Goal: Information Seeking & Learning: Learn about a topic

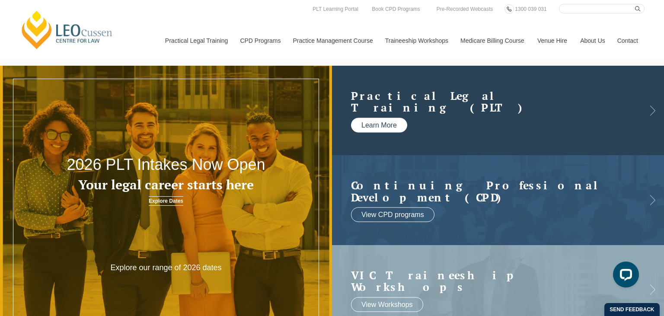
click at [387, 129] on link "Learn More" at bounding box center [379, 125] width 56 height 15
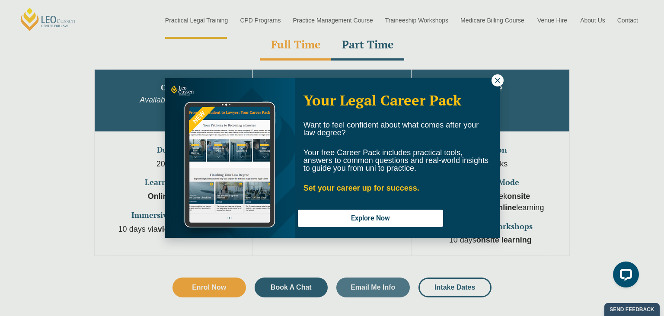
click at [501, 78] on icon at bounding box center [498, 81] width 8 height 8
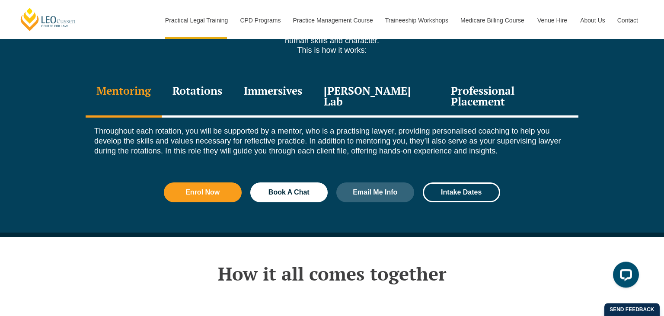
scroll to position [1235, 0]
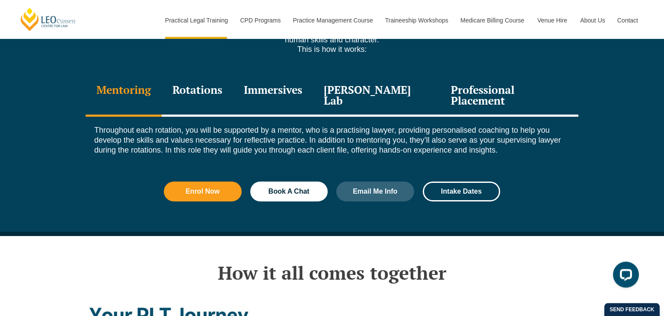
click at [208, 76] on div "Rotations" at bounding box center [197, 96] width 71 height 41
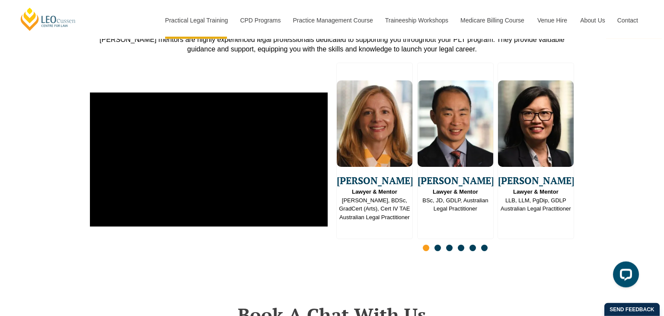
scroll to position [2372, 0]
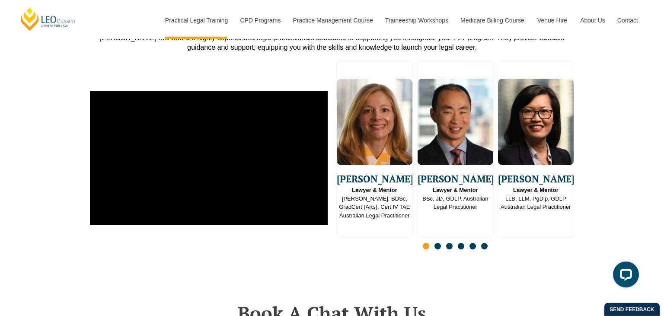
click at [371, 106] on img "1 / 16" at bounding box center [375, 122] width 76 height 86
click at [437, 243] on span "Go to slide 2" at bounding box center [438, 246] width 6 height 6
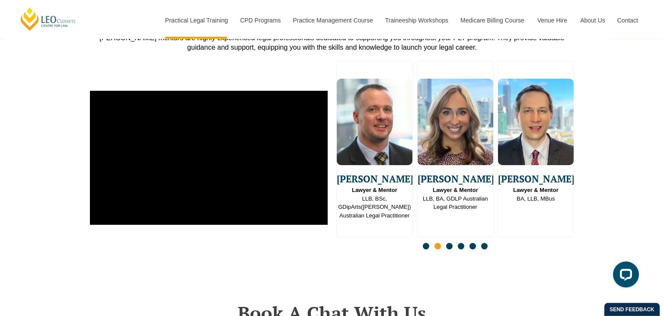
click at [380, 118] on img "4 / 16" at bounding box center [375, 122] width 76 height 86
click at [451, 243] on span "Go to slide 3" at bounding box center [449, 246] width 6 height 6
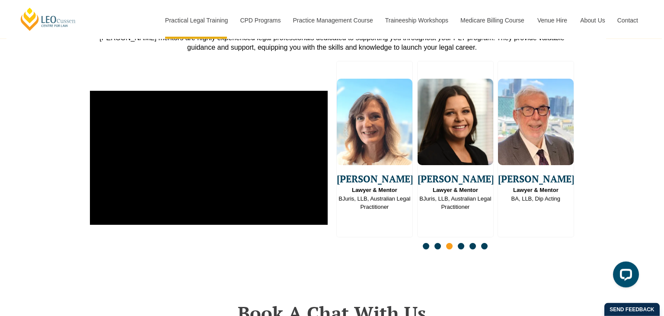
click at [461, 243] on span "Go to slide 4" at bounding box center [461, 246] width 6 height 6
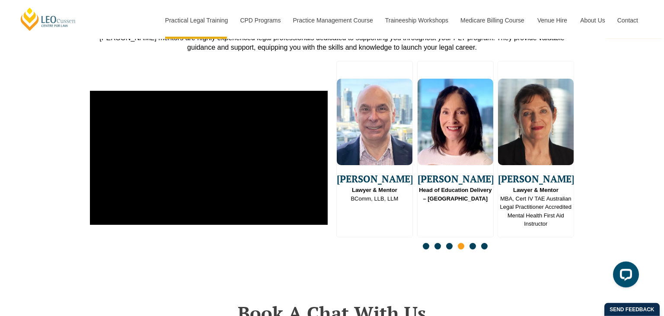
click at [472, 243] on span "Go to slide 5" at bounding box center [473, 246] width 6 height 6
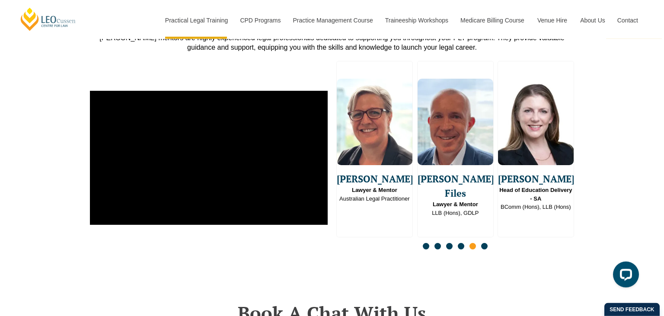
click at [485, 243] on span "Go to slide 6" at bounding box center [484, 246] width 6 height 6
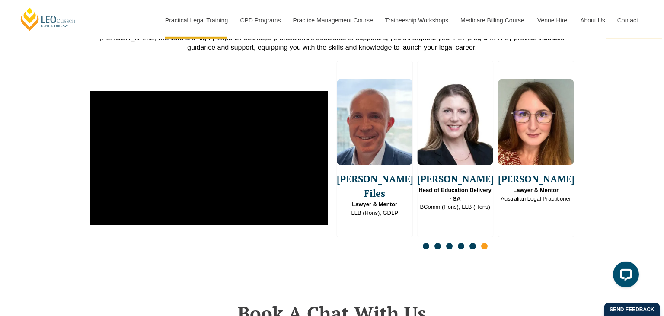
click at [427, 243] on span "Go to slide 1" at bounding box center [426, 246] width 6 height 6
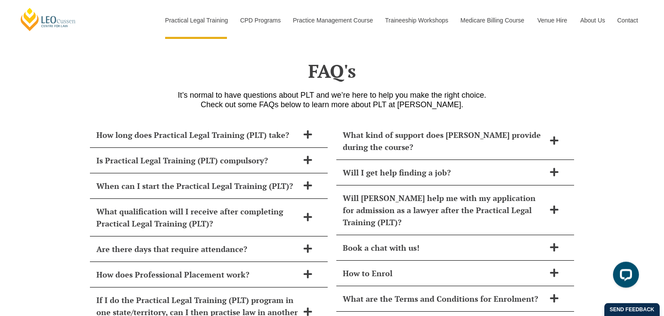
scroll to position [3655, 0]
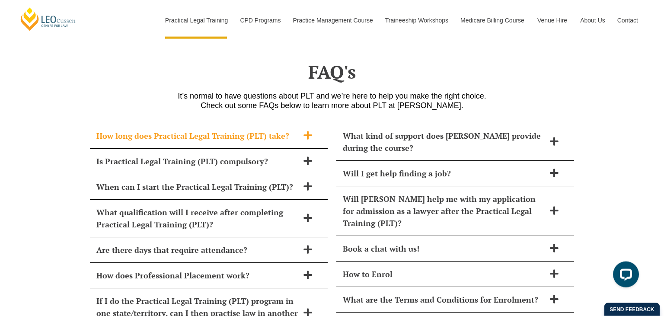
click at [307, 131] on icon at bounding box center [308, 136] width 10 height 10
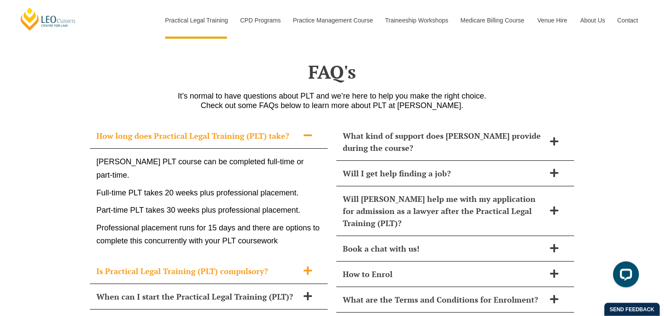
scroll to position [3656, 0]
click at [300, 266] on span at bounding box center [308, 271] width 18 height 11
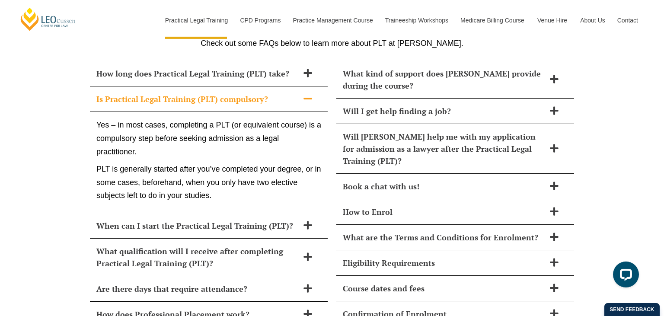
scroll to position [3718, 0]
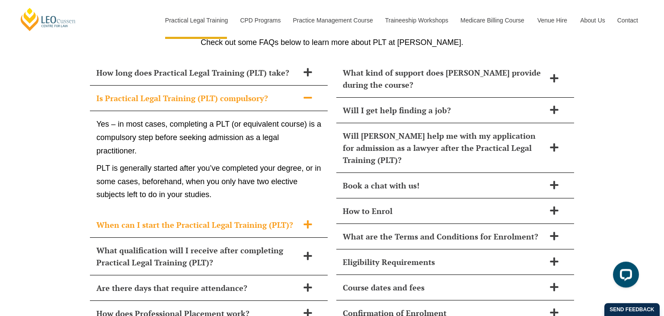
click at [306, 220] on icon at bounding box center [308, 225] width 10 height 10
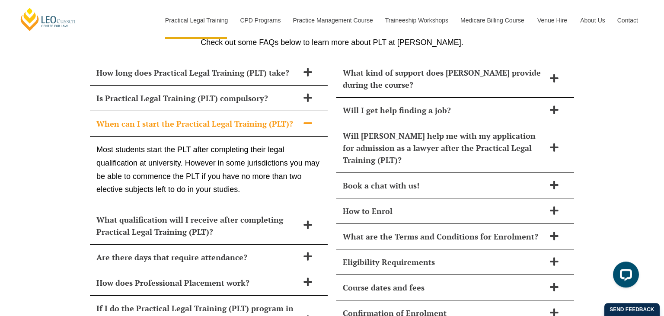
click at [306, 220] on icon at bounding box center [308, 225] width 10 height 10
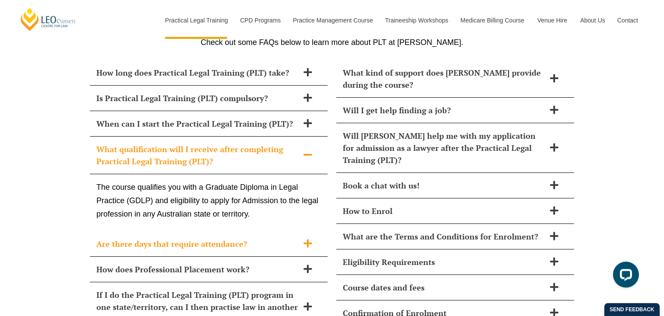
click at [309, 231] on div "Are there days that require attendance?" at bounding box center [209, 244] width 238 height 26
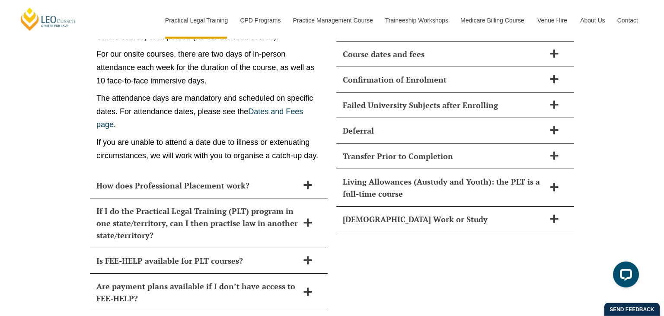
scroll to position [3961, 0]
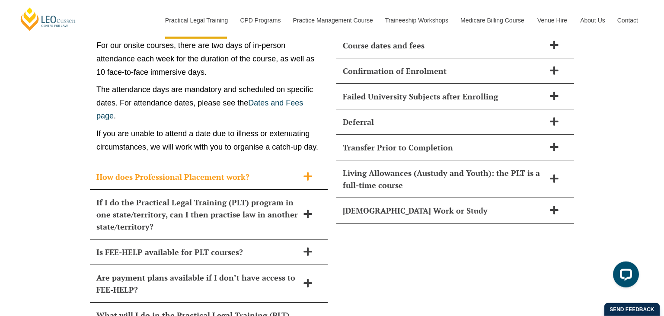
click at [303, 172] on span at bounding box center [308, 177] width 18 height 11
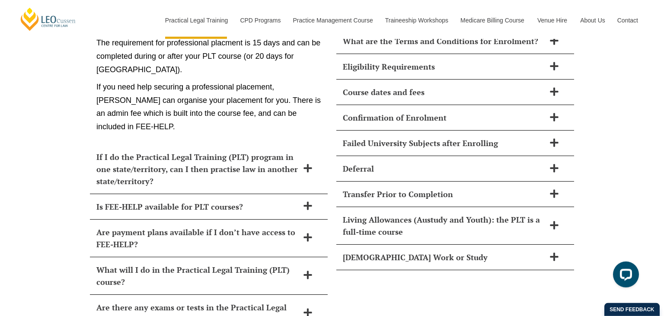
scroll to position [3918, 0]
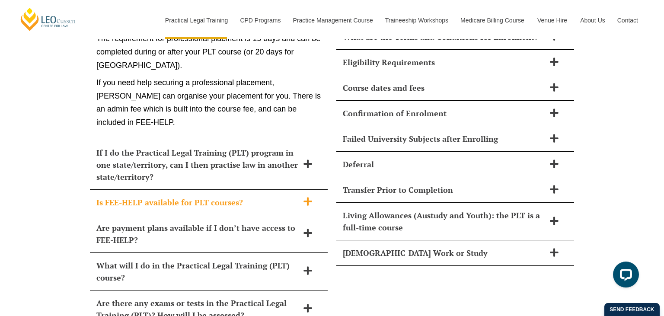
click at [307, 198] on icon at bounding box center [308, 202] width 8 height 8
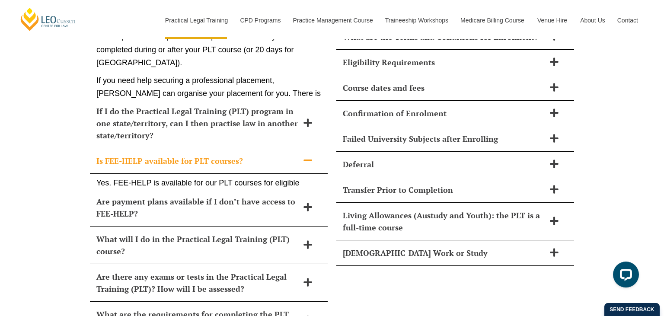
scroll to position [3914, 0]
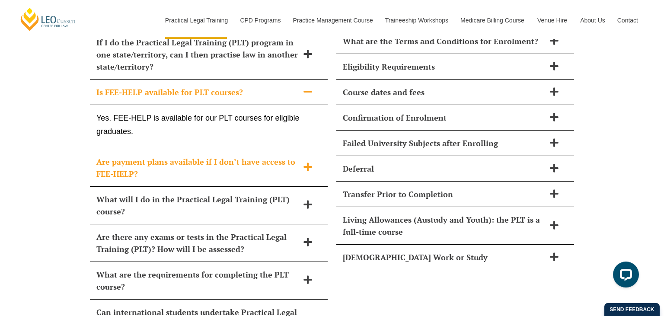
click at [311, 162] on icon at bounding box center [308, 167] width 10 height 10
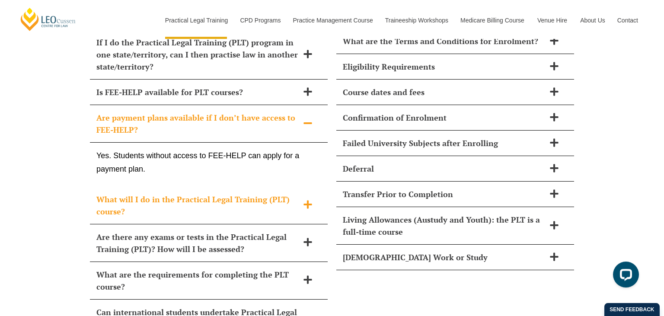
click at [307, 200] on icon at bounding box center [308, 205] width 10 height 10
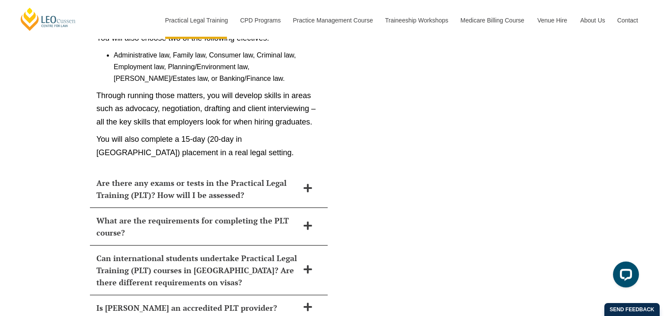
scroll to position [4223, 0]
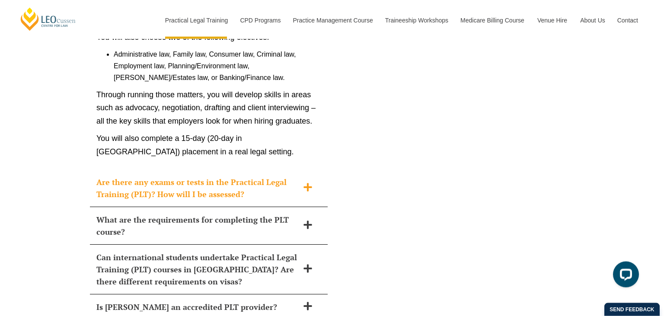
click at [309, 183] on icon at bounding box center [308, 188] width 10 height 10
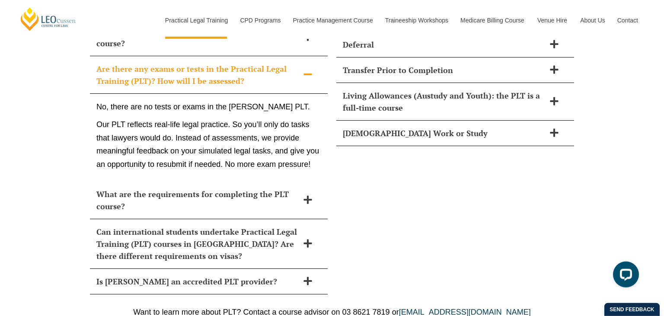
scroll to position [4038, 0]
click at [308, 195] on icon at bounding box center [308, 199] width 8 height 8
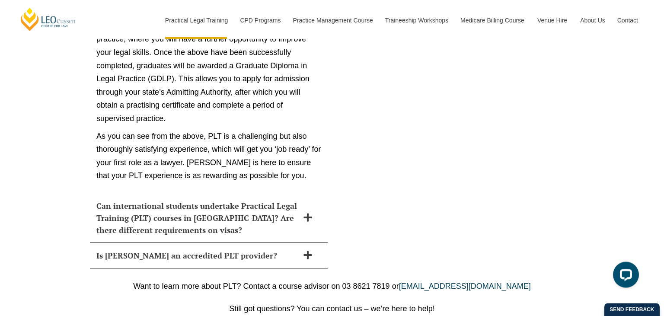
scroll to position [4962, 0]
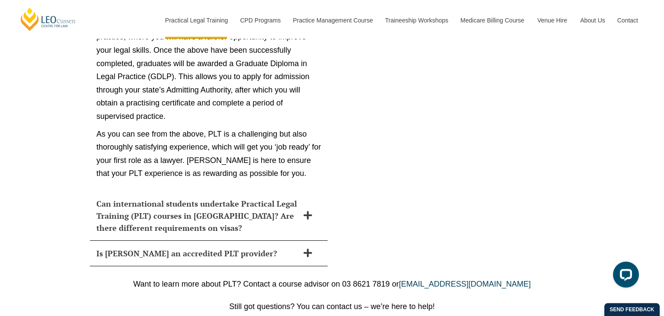
click at [308, 191] on div "Can international students undertake Practical Legal Training (PLT) courses in …" at bounding box center [209, 216] width 238 height 50
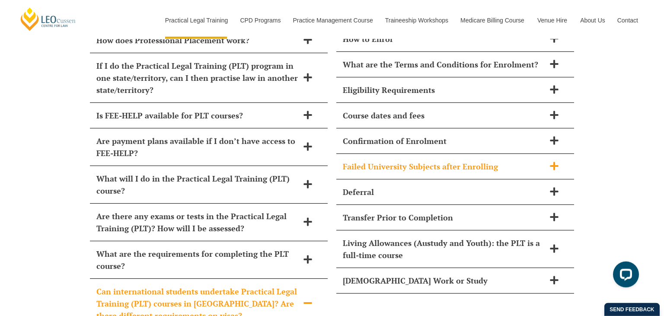
scroll to position [3891, 0]
click at [458, 160] on h2 "Failed University Subjects after Enrolling" at bounding box center [444, 166] width 202 height 12
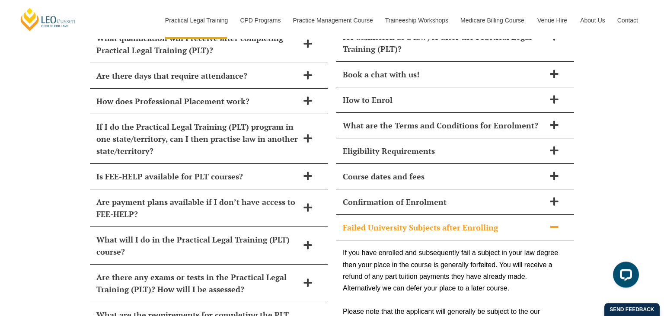
scroll to position [3797, 0]
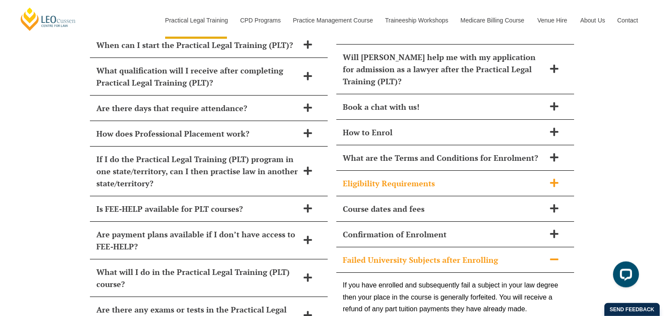
click at [479, 177] on h2 "Eligibility Requirements" at bounding box center [444, 183] width 202 height 12
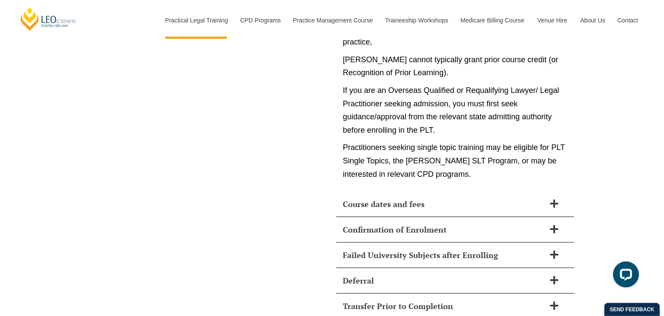
scroll to position [4500, 0]
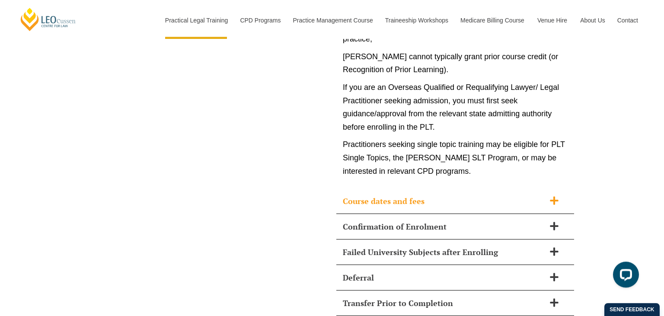
click at [461, 195] on h2 "Course dates and fees" at bounding box center [444, 201] width 202 height 12
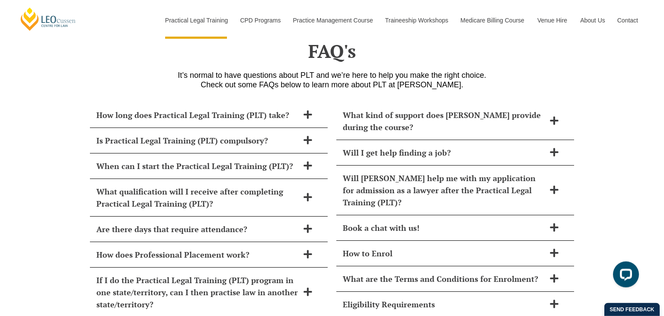
scroll to position [3650, 0]
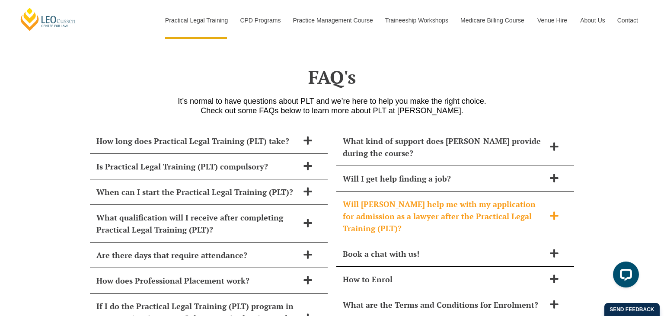
click at [479, 198] on h2 "Will [PERSON_NAME] help me with my application for admission as a lawyer after …" at bounding box center [444, 216] width 202 height 36
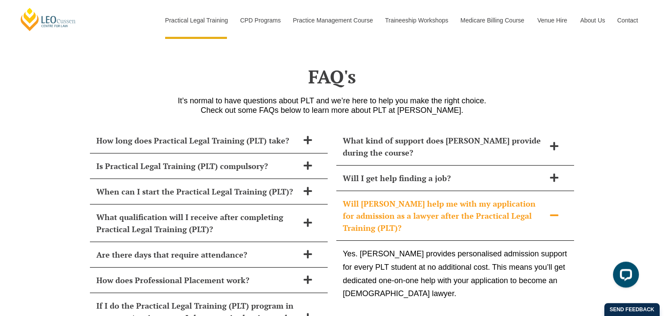
scroll to position [3650, 0]
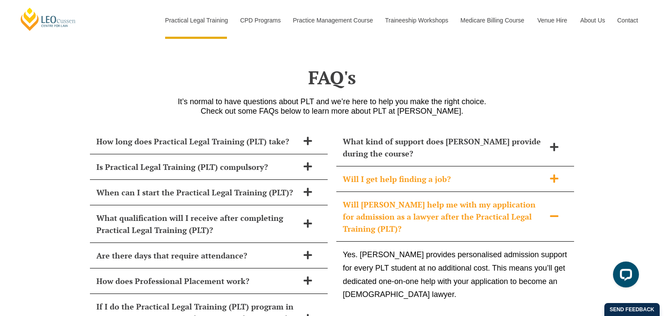
click at [501, 167] on div "Will I get help finding a job?" at bounding box center [455, 180] width 238 height 26
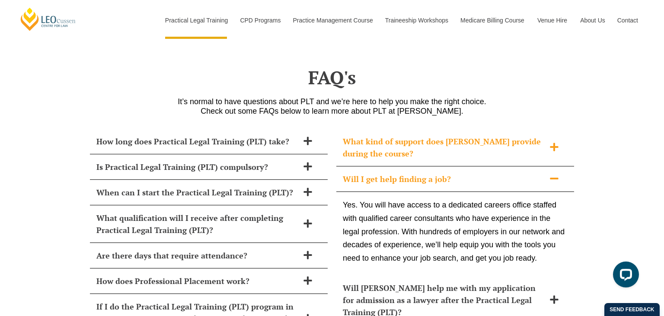
click at [484, 135] on h2 "What kind of support does [PERSON_NAME] provide during the course?" at bounding box center [444, 147] width 202 height 24
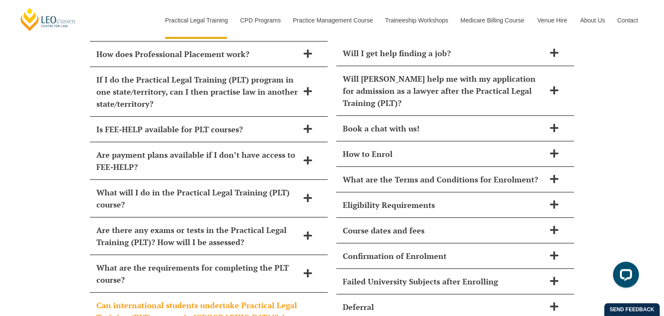
scroll to position [3878, 0]
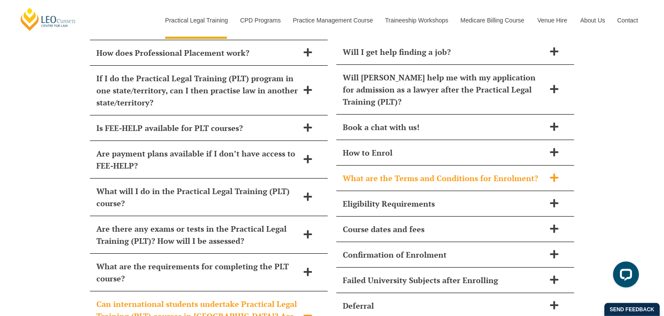
click at [475, 172] on h2 "What are the Terms and Conditions for Enrolment?" at bounding box center [444, 178] width 202 height 12
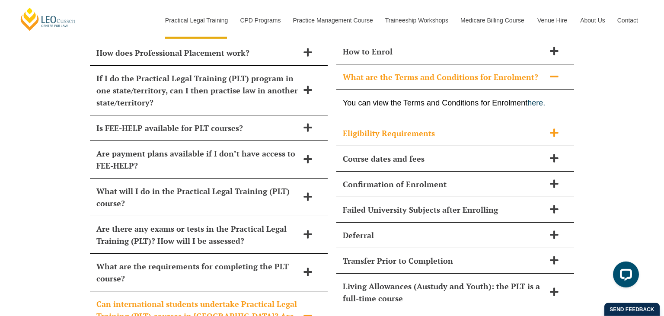
click at [492, 127] on h2 "Eligibility Requirements" at bounding box center [444, 133] width 202 height 12
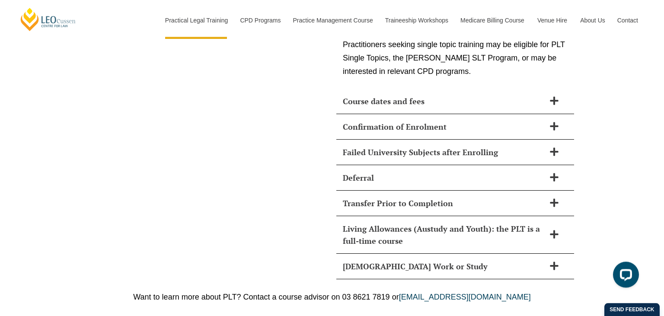
scroll to position [4601, 0]
click at [466, 196] on h2 "Transfer Prior to Completion" at bounding box center [444, 202] width 202 height 12
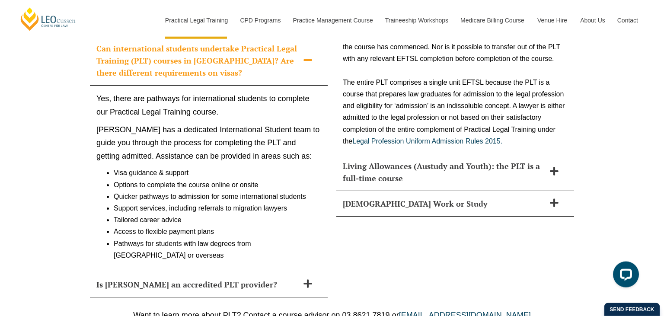
scroll to position [4075, 0]
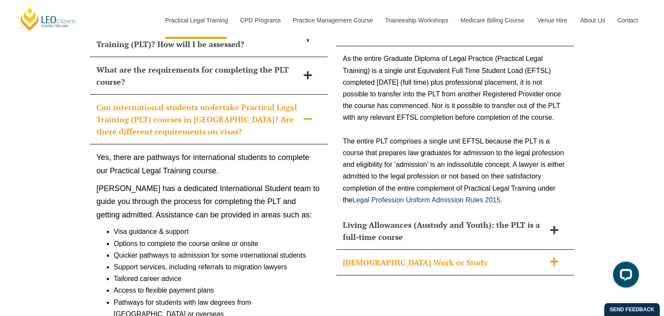
click at [461, 250] on div "[DEMOGRAPHIC_DATA] Work or Study" at bounding box center [455, 263] width 238 height 26
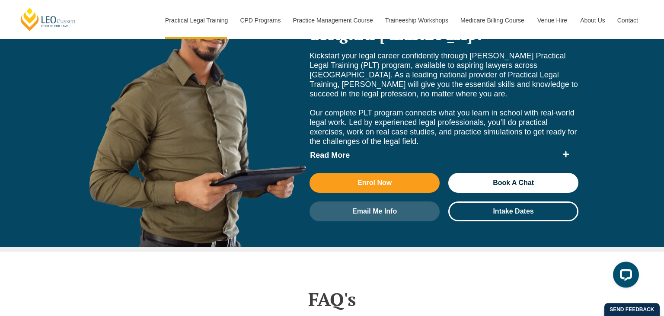
scroll to position [3425, 0]
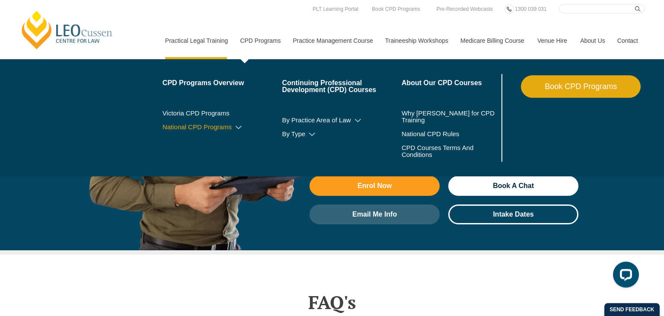
click at [239, 128] on icon at bounding box center [238, 128] width 9 height 6
click at [215, 142] on link "By CPD Category" at bounding box center [223, 139] width 120 height 7
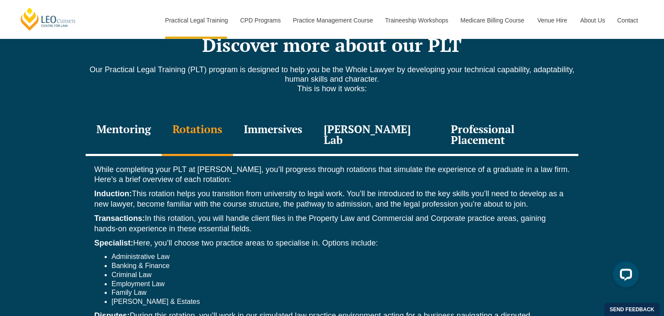
scroll to position [1195, 0]
click at [288, 115] on div "Immersives" at bounding box center [273, 135] width 80 height 41
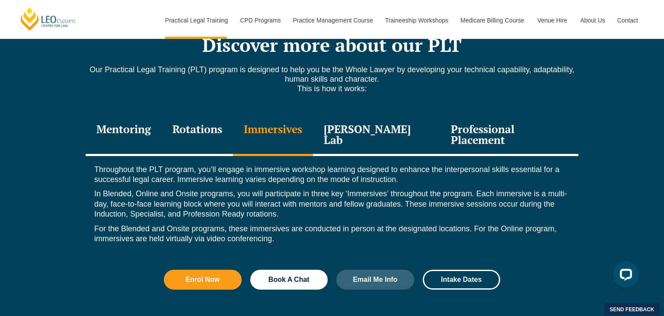
click at [369, 115] on div "[PERSON_NAME] Lab" at bounding box center [376, 135] width 127 height 41
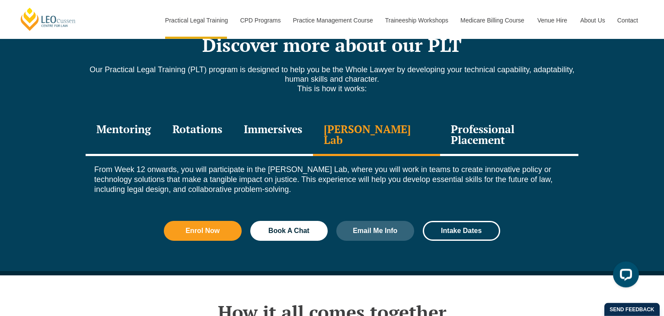
click at [484, 115] on div "Professional Placement" at bounding box center [509, 135] width 138 height 41
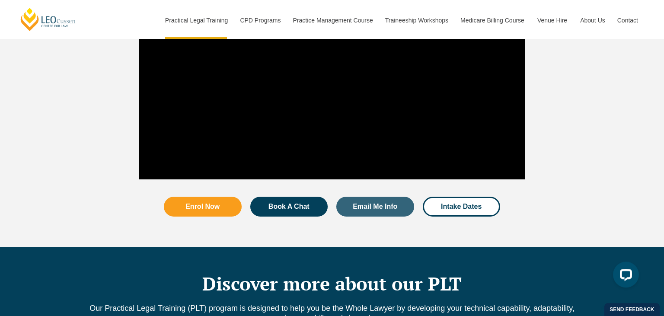
scroll to position [957, 0]
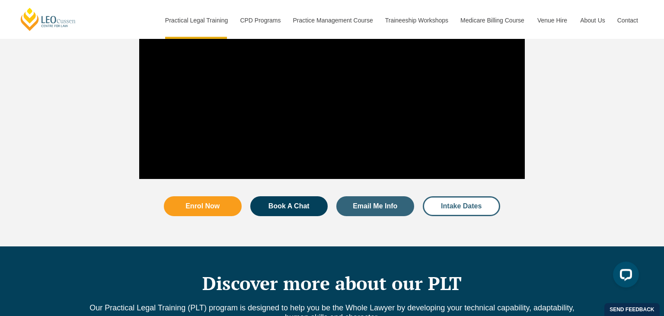
click at [454, 203] on span "Intake Dates" at bounding box center [461, 206] width 41 height 7
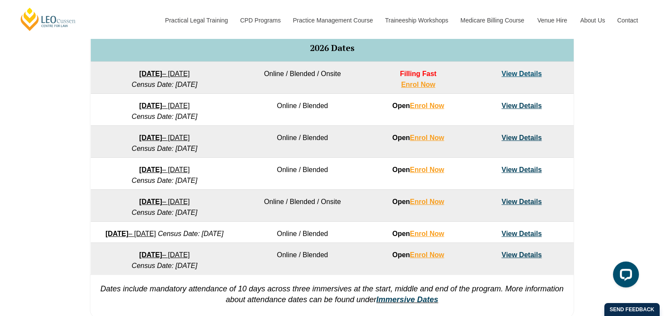
scroll to position [551, 0]
click at [520, 168] on link "View Details" at bounding box center [522, 170] width 40 height 7
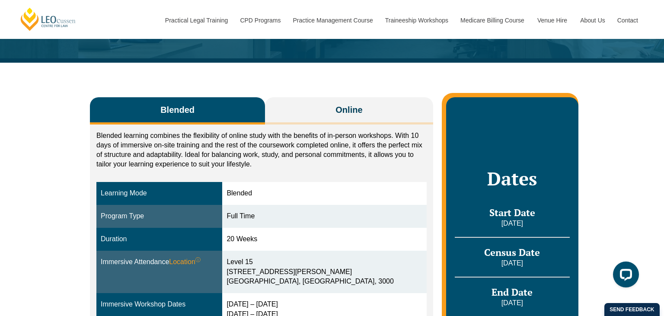
scroll to position [92, 0]
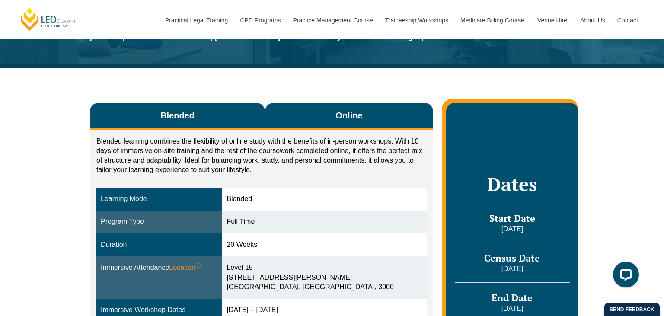
click at [356, 117] on span "Online" at bounding box center [349, 115] width 27 height 12
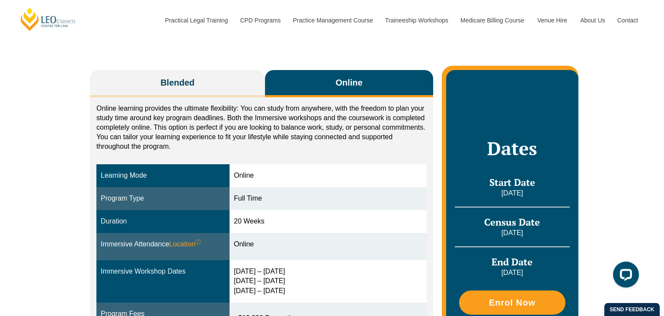
scroll to position [123, 0]
